Goal: Task Accomplishment & Management: Use online tool/utility

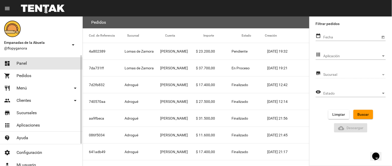
click at [61, 63] on link "dashboard Panel" at bounding box center [41, 63] width 82 height 12
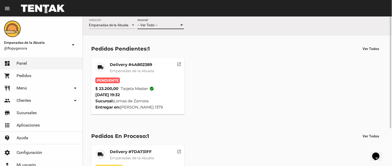
click at [181, 25] on div at bounding box center [181, 25] width 3 height 1
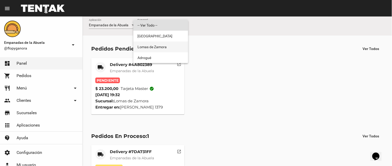
click at [168, 44] on span "Lomas de Zamora" at bounding box center [160, 47] width 47 height 11
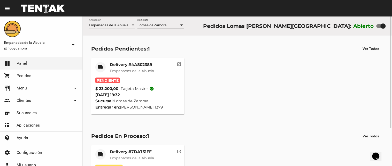
click at [180, 24] on div at bounding box center [181, 25] width 5 height 4
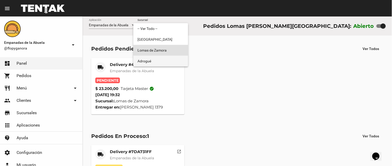
click at [167, 59] on span "Adrogué" at bounding box center [160, 61] width 47 height 11
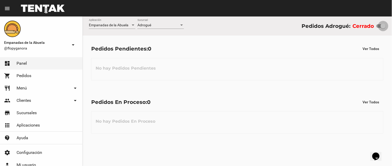
drag, startPoint x: 378, startPoint y: 25, endPoint x: 391, endPoint y: 25, distance: 12.4
click at [390, 26] on div "Empanadas de la Abuela Aplicación Adrogué Sucursal Pedidos Adrogué: Cerrado" at bounding box center [237, 26] width 309 height 19
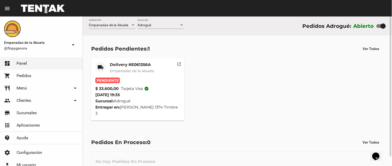
click at [137, 63] on mat-card-title "Delivery #E061356A" at bounding box center [132, 64] width 44 height 5
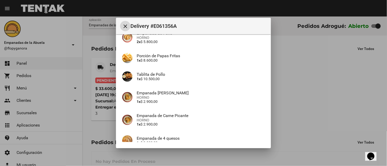
scroll to position [110, 0]
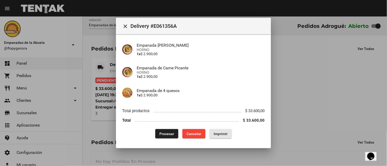
click at [216, 135] on span "Imprimir" at bounding box center [221, 134] width 14 height 4
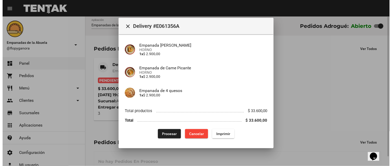
scroll to position [66, 0]
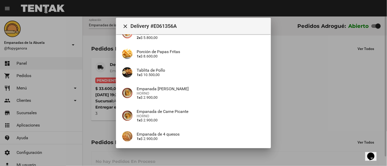
click at [167, 157] on div at bounding box center [193, 83] width 387 height 166
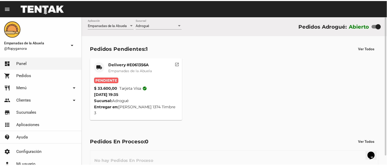
scroll to position [10, 0]
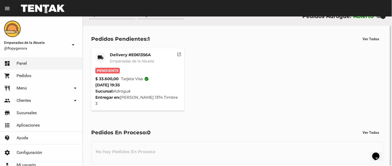
click at [137, 55] on mat-card-title "Delivery #E061356A" at bounding box center [132, 54] width 44 height 5
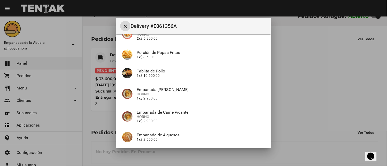
scroll to position [110, 0]
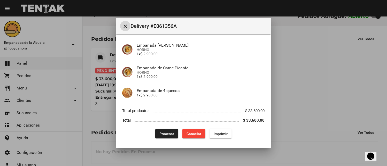
click at [160, 135] on span "Procesar" at bounding box center [166, 134] width 15 height 4
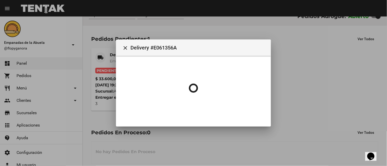
scroll to position [0, 0]
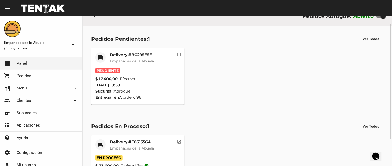
click at [132, 56] on mat-card-title "Delivery #BC295E5E" at bounding box center [132, 54] width 44 height 5
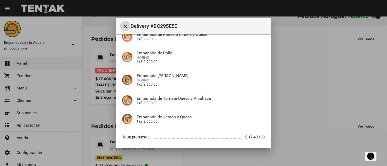
scroll to position [100, 0]
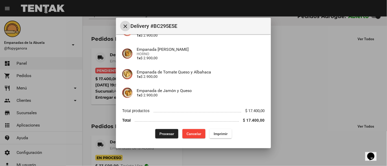
click at [216, 135] on span "Imprimir" at bounding box center [221, 134] width 14 height 4
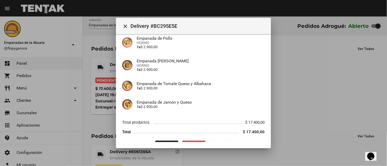
scroll to position [100, 0]
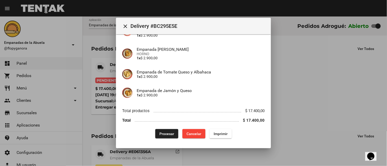
click at [166, 135] on span "Procesar" at bounding box center [166, 134] width 15 height 4
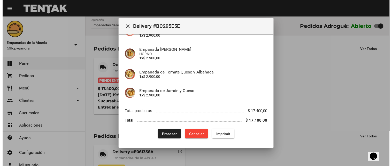
scroll to position [0, 0]
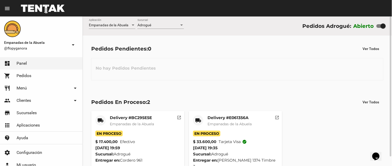
click at [182, 25] on div at bounding box center [181, 25] width 3 height 1
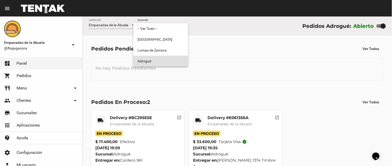
click at [162, 57] on span "Adrogué" at bounding box center [160, 61] width 47 height 11
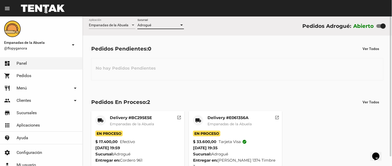
click at [179, 23] on div at bounding box center [181, 25] width 5 height 4
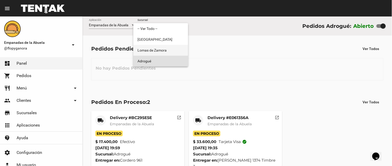
click at [164, 51] on span "Lomas de Zamora" at bounding box center [160, 50] width 47 height 11
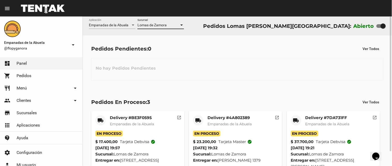
click at [182, 25] on div at bounding box center [181, 25] width 3 height 1
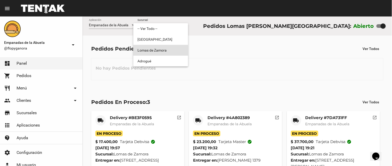
click at [178, 49] on span "Lomas de Zamora" at bounding box center [160, 50] width 47 height 11
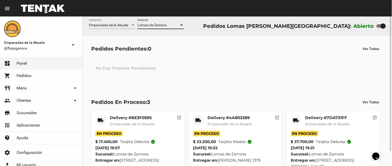
click at [181, 25] on div at bounding box center [181, 25] width 3 height 1
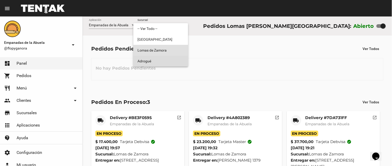
click at [169, 60] on span "Adrogué" at bounding box center [160, 61] width 47 height 11
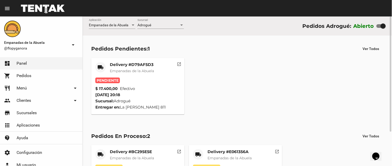
click at [134, 62] on mat-card-title "Delivery #D79AF5D3" at bounding box center [132, 64] width 44 height 5
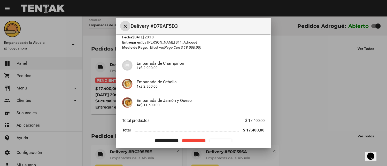
scroll to position [32, 0]
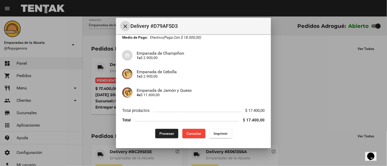
click at [225, 134] on span "Imprimir" at bounding box center [221, 134] width 14 height 4
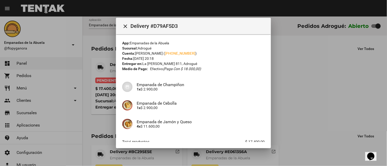
scroll to position [32, 0]
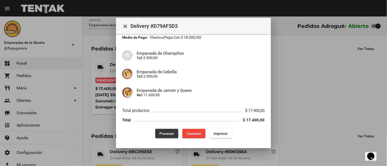
click at [167, 133] on span "Procesar" at bounding box center [166, 134] width 15 height 4
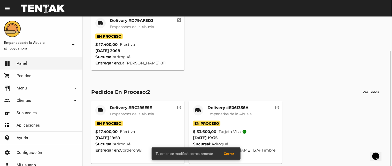
scroll to position [0, 0]
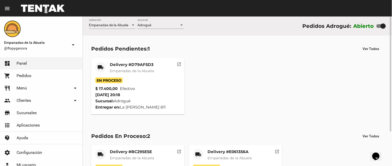
click at [184, 25] on div "Empanadas de la Abuela Aplicación Adrogué Sucursal Pedidos Adrogué: Abierto" at bounding box center [237, 26] width 309 height 19
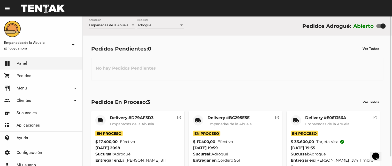
click at [180, 25] on div at bounding box center [181, 25] width 5 height 4
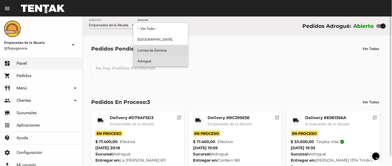
drag, startPoint x: 164, startPoint y: 55, endPoint x: 181, endPoint y: 31, distance: 29.5
click at [164, 55] on span "Lomas de Zamora" at bounding box center [160, 50] width 47 height 11
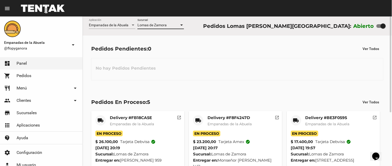
click at [180, 24] on div at bounding box center [181, 25] width 5 height 4
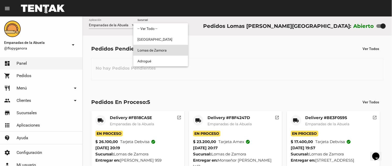
click at [166, 47] on span "Lomas de Zamora" at bounding box center [160, 50] width 47 height 11
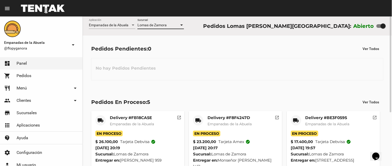
click at [180, 24] on div at bounding box center [181, 25] width 5 height 4
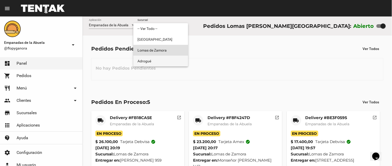
click at [160, 59] on span "Adrogué" at bounding box center [160, 61] width 47 height 11
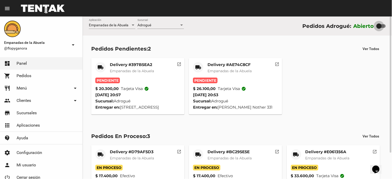
drag, startPoint x: 383, startPoint y: 25, endPoint x: 371, endPoint y: 21, distance: 11.5
click at [372, 21] on div "Empanadas de la Abuela Aplicación Adrogué Sucursal Pedidos Adrogué: Abierto" at bounding box center [237, 26] width 309 height 19
checkbox input "false"
click at [231, 64] on mat-card-title "Delivery #AE74C8CF" at bounding box center [230, 64] width 44 height 5
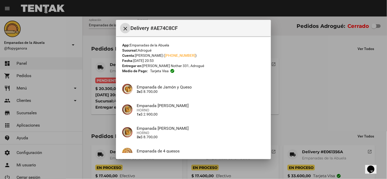
scroll to position [68, 0]
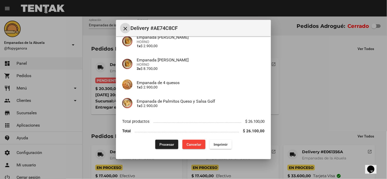
drag, startPoint x: 215, startPoint y: 144, endPoint x: 190, endPoint y: 120, distance: 34.7
click at [215, 144] on span "Imprimir" at bounding box center [221, 145] width 14 height 4
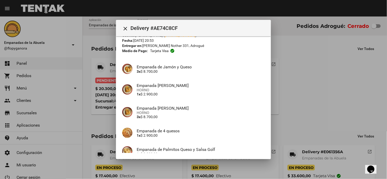
scroll to position [68, 0]
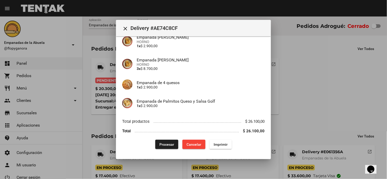
click at [163, 142] on button "Procesar" at bounding box center [166, 144] width 23 height 9
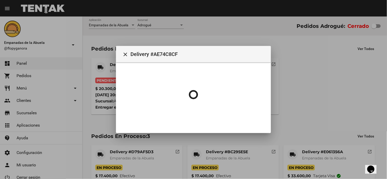
scroll to position [0, 0]
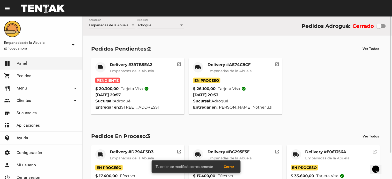
click at [123, 66] on mat-card-title "Delivery #397B5EA2" at bounding box center [132, 64] width 44 height 5
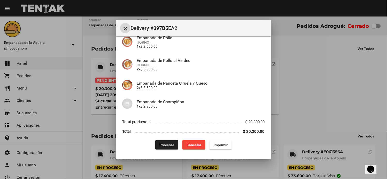
scroll to position [79, 0]
click at [219, 145] on span "Imprimir" at bounding box center [221, 145] width 14 height 4
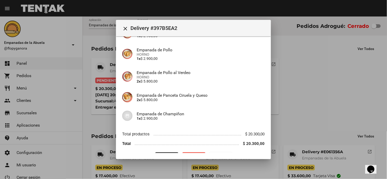
scroll to position [79, 0]
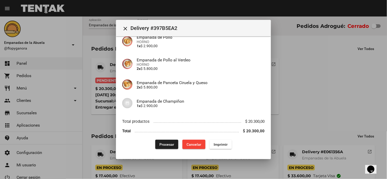
click at [166, 144] on span "Procesar" at bounding box center [166, 145] width 15 height 4
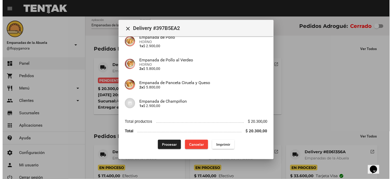
scroll to position [0, 0]
